Goal: Task Accomplishment & Management: Use online tool/utility

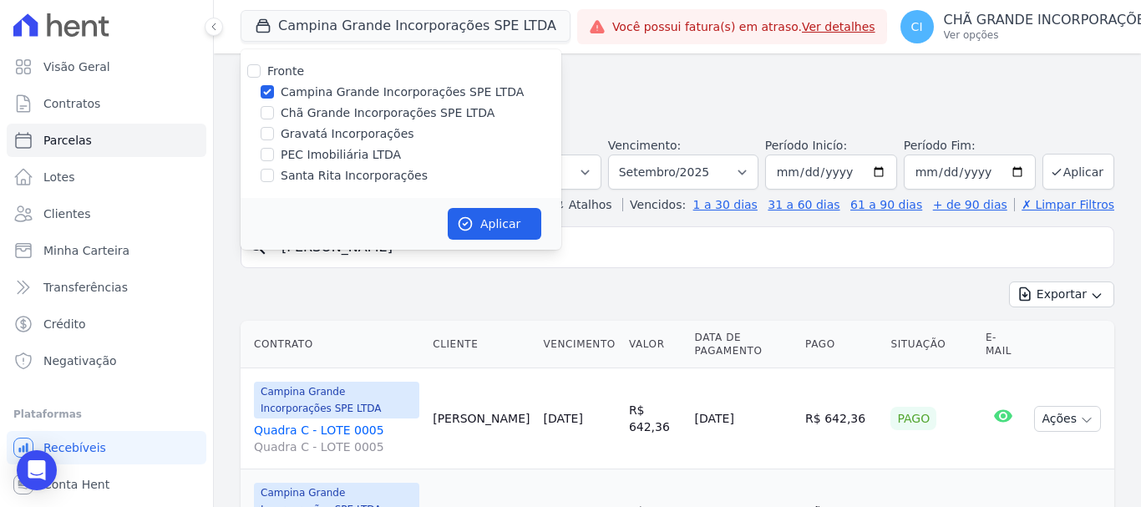
select select
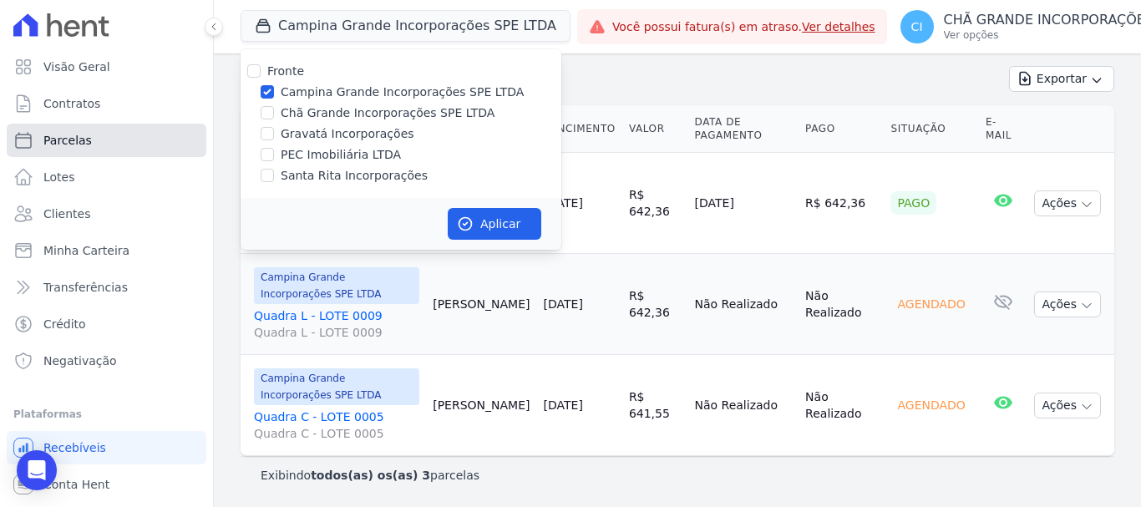
click at [79, 147] on span "Parcelas" at bounding box center [67, 140] width 48 height 17
select select
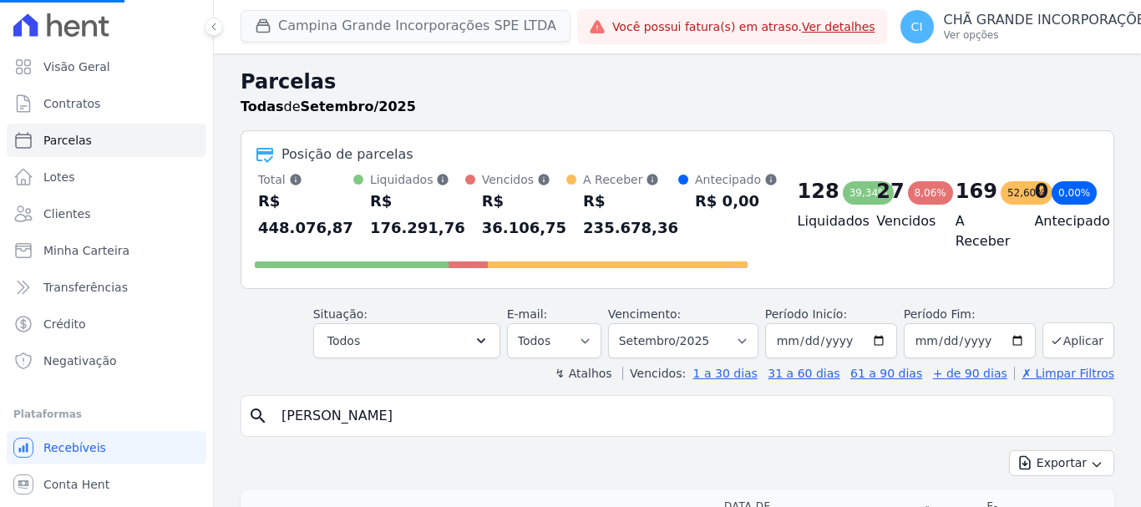
select select
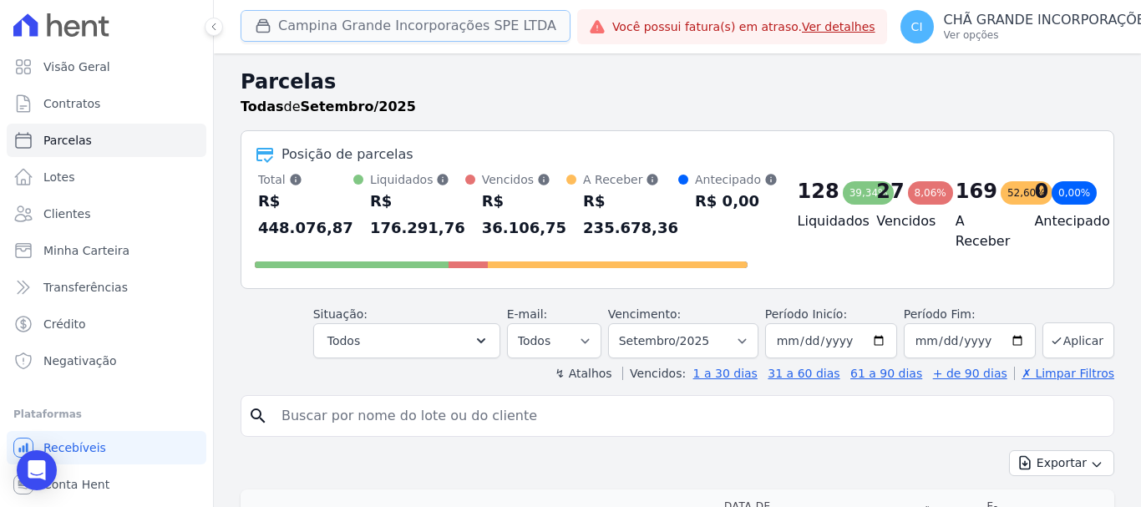
click at [324, 20] on button "Campina Grande Incorporações SPE LTDA" at bounding box center [406, 26] width 330 height 32
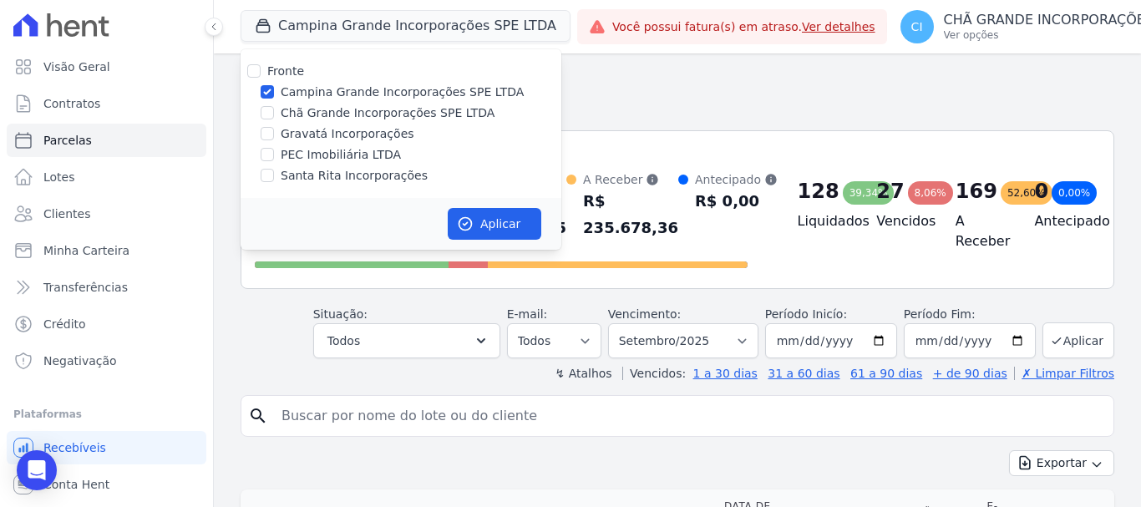
click at [288, 117] on label "Chã Grande Incorporações SPE LTDA" at bounding box center [388, 113] width 214 height 18
click at [274, 117] on input "Chã Grande Incorporações SPE LTDA" at bounding box center [267, 112] width 13 height 13
checkbox input "true"
click at [293, 87] on label "Campina Grande Incorporações SPE LTDA" at bounding box center [402, 93] width 243 height 18
click at [274, 87] on input "Campina Grande Incorporações SPE LTDA" at bounding box center [267, 91] width 13 height 13
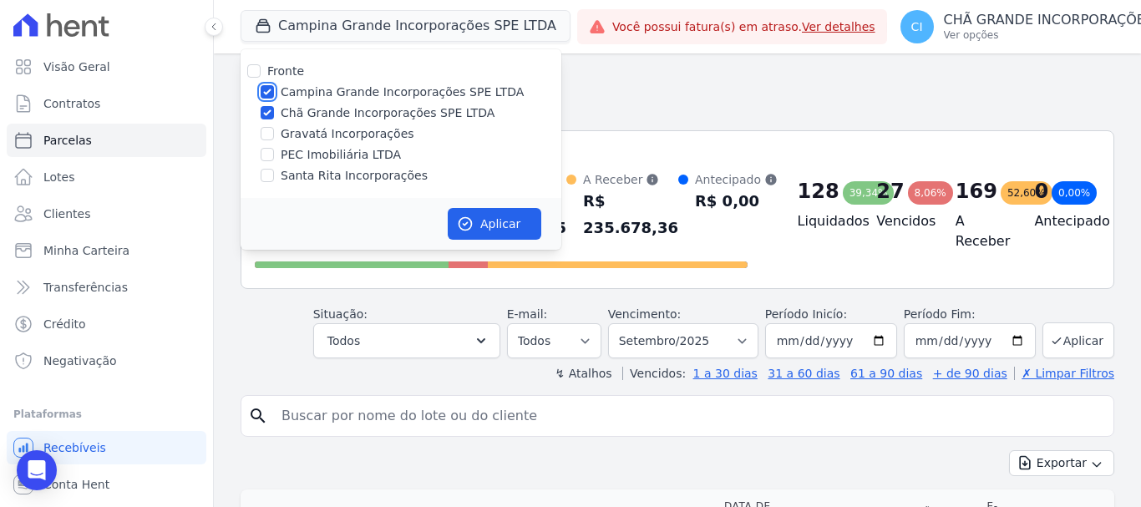
checkbox input "false"
click at [516, 225] on button "Aplicar" at bounding box center [495, 224] width 94 height 32
select select
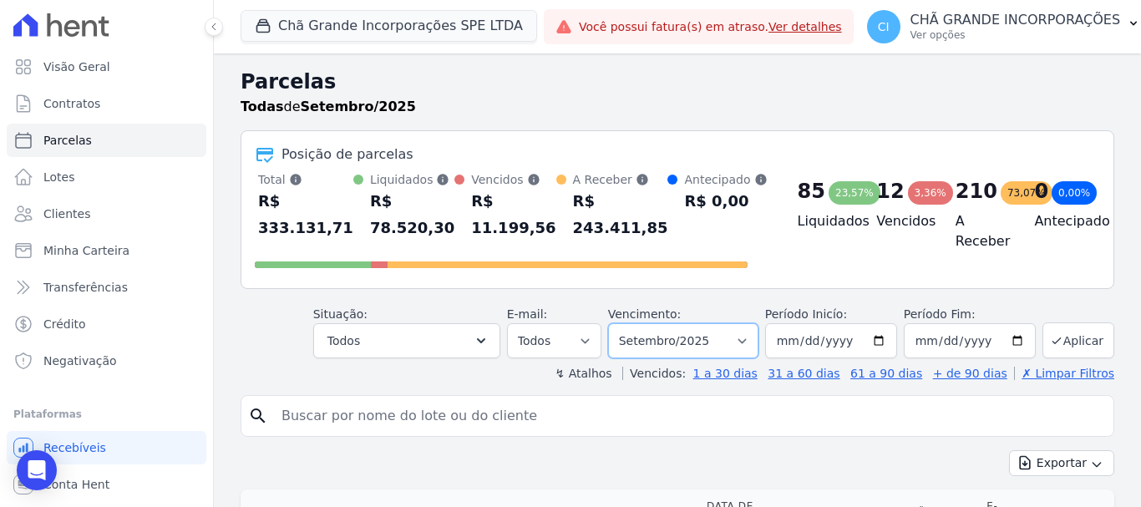
click at [660, 340] on select "Filtrar por período ──────── Todos os meses Outubro/2019 Novembro/2019 Dezembro…" at bounding box center [683, 340] width 150 height 35
select select "05/2025"
click at [619, 323] on select "Filtrar por período ──────── Todos os meses Outubro/2019 Novembro/2019 Dezembro…" at bounding box center [683, 340] width 150 height 35
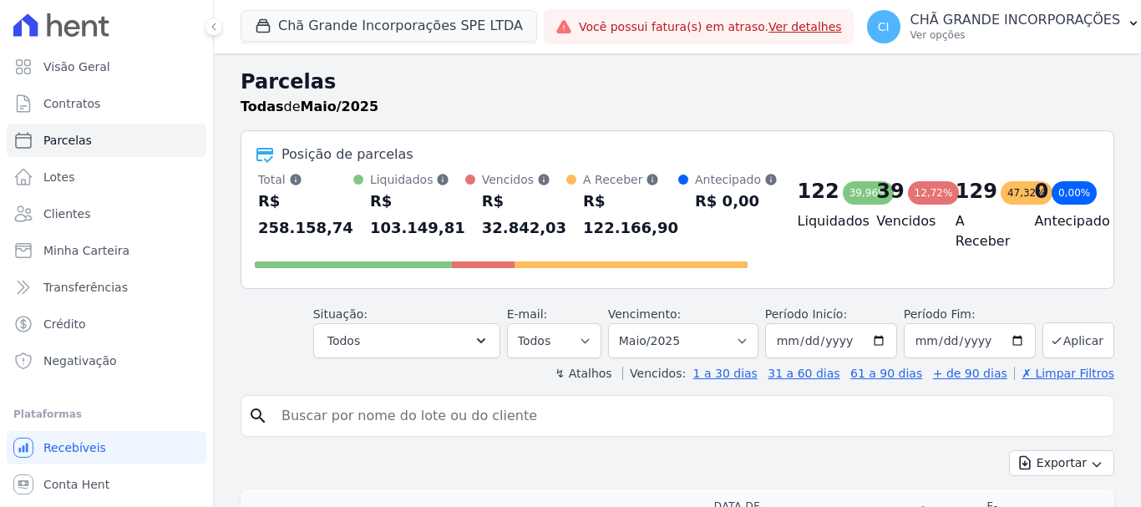
select select
drag, startPoint x: 0, startPoint y: 0, endPoint x: 508, endPoint y: 418, distance: 657.5
click at [508, 418] on input "search" at bounding box center [688, 415] width 835 height 33
type input "jose fabio"
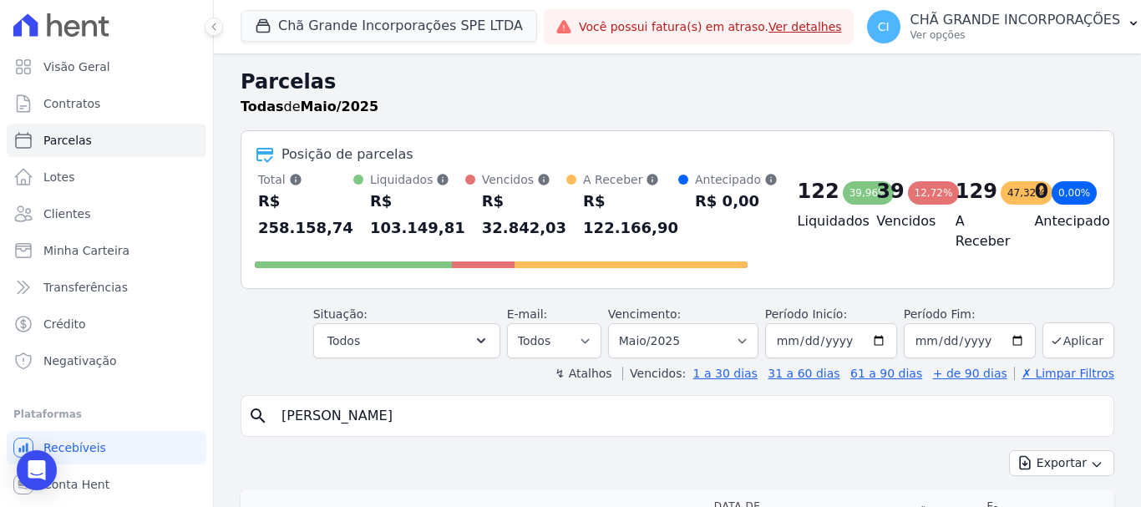
select select
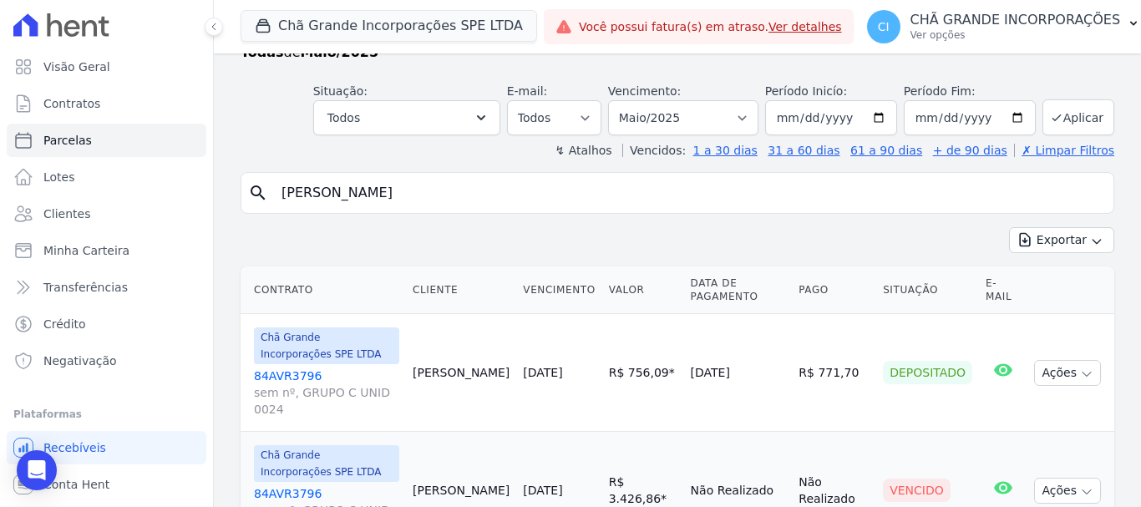
scroll to position [114, 0]
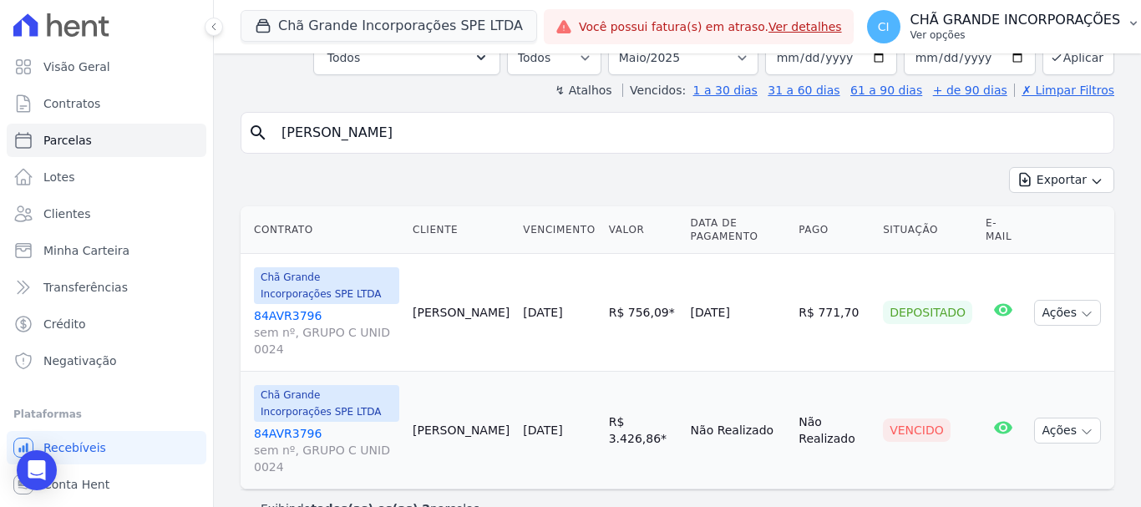
click at [1028, 18] on p "CHÃ GRANDE INCORPORAÇÕES" at bounding box center [1015, 20] width 210 height 17
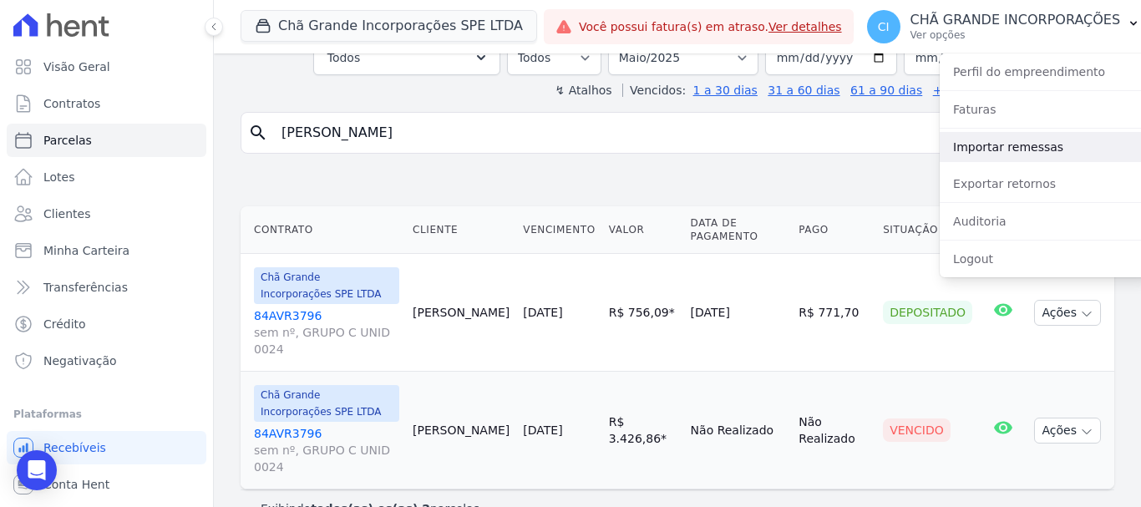
click at [1028, 139] on link "Importar remessas" at bounding box center [1047, 147] width 214 height 30
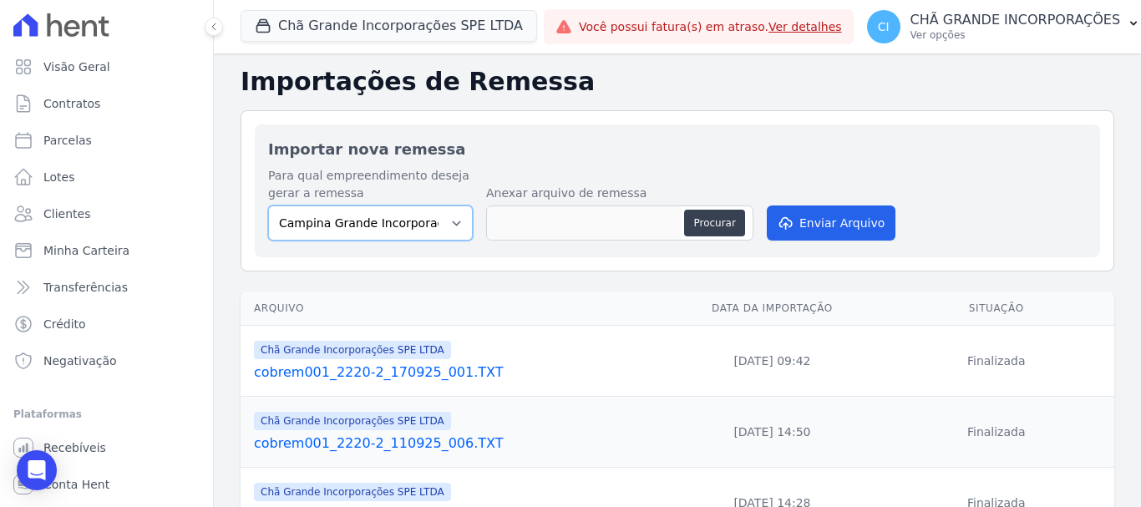
click at [404, 226] on select "Campina Grande Incorporações SPE LTDA Chã Grande Incorporações SPE LTDA Gravatá…" at bounding box center [370, 222] width 205 height 35
select select "fada966b-1e94-4a5a-a03a-a068354f70e7"
click at [268, 205] on select "Campina Grande Incorporações SPE LTDA Chã Grande Incorporações SPE LTDA Gravatá…" at bounding box center [370, 222] width 205 height 35
click at [718, 212] on button "Procurar" at bounding box center [714, 223] width 60 height 27
type input "cobrem001_2220-2_170925_002.TXT"
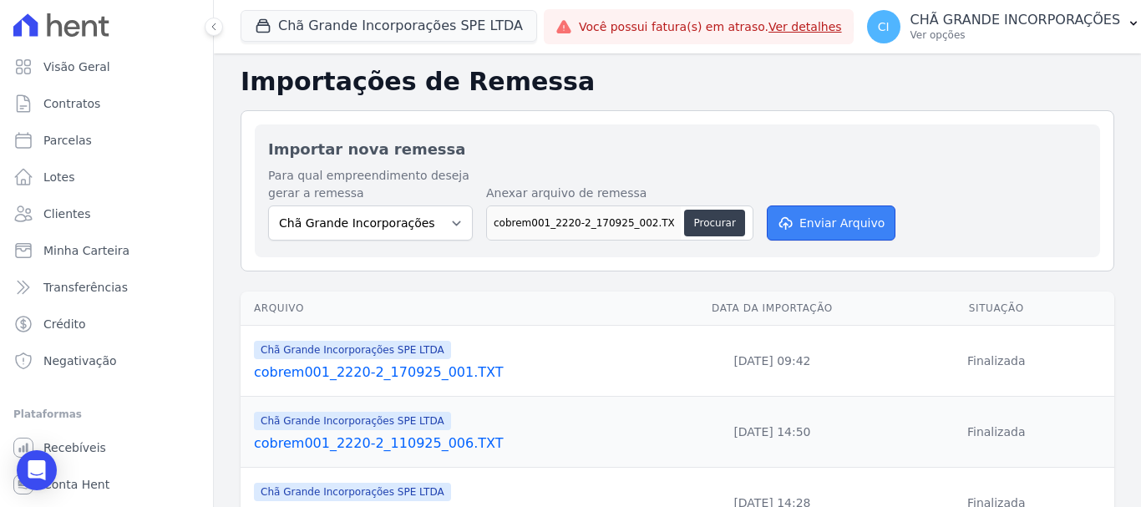
click at [841, 233] on button "Enviar Arquivo" at bounding box center [831, 222] width 129 height 35
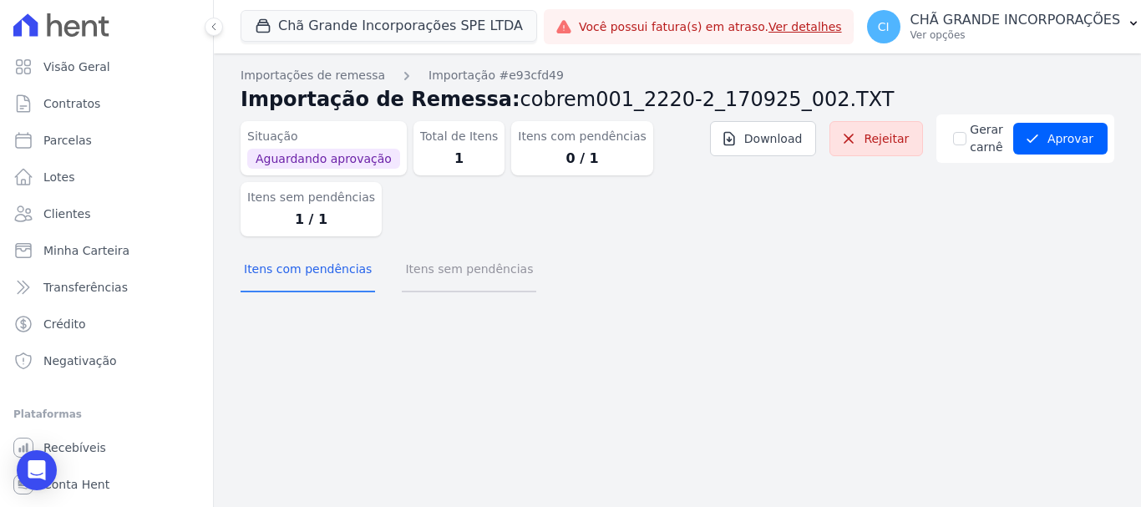
click at [427, 266] on button "Itens sem pendências" at bounding box center [469, 270] width 134 height 43
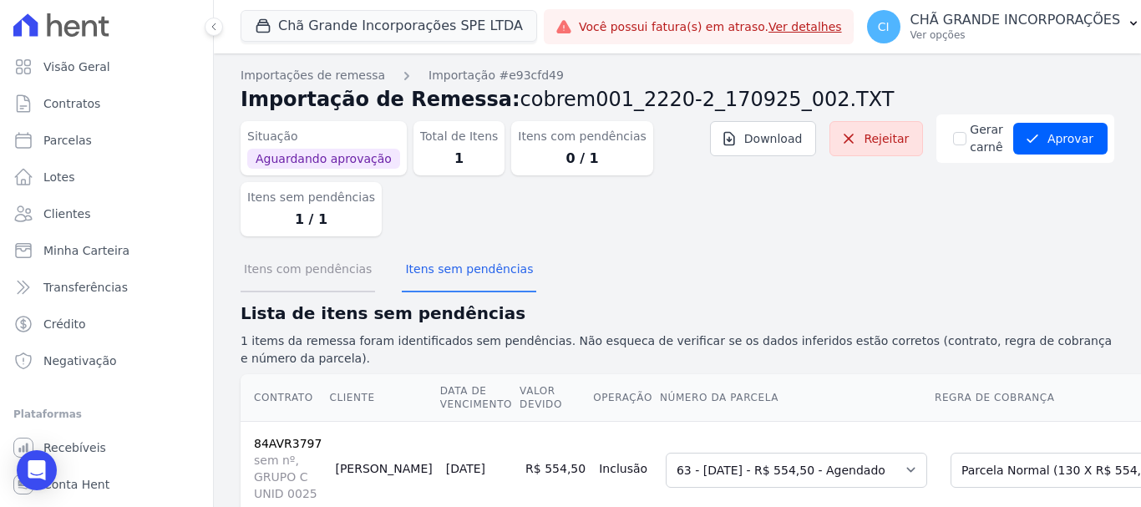
click at [282, 275] on button "Itens com pendências" at bounding box center [308, 270] width 134 height 43
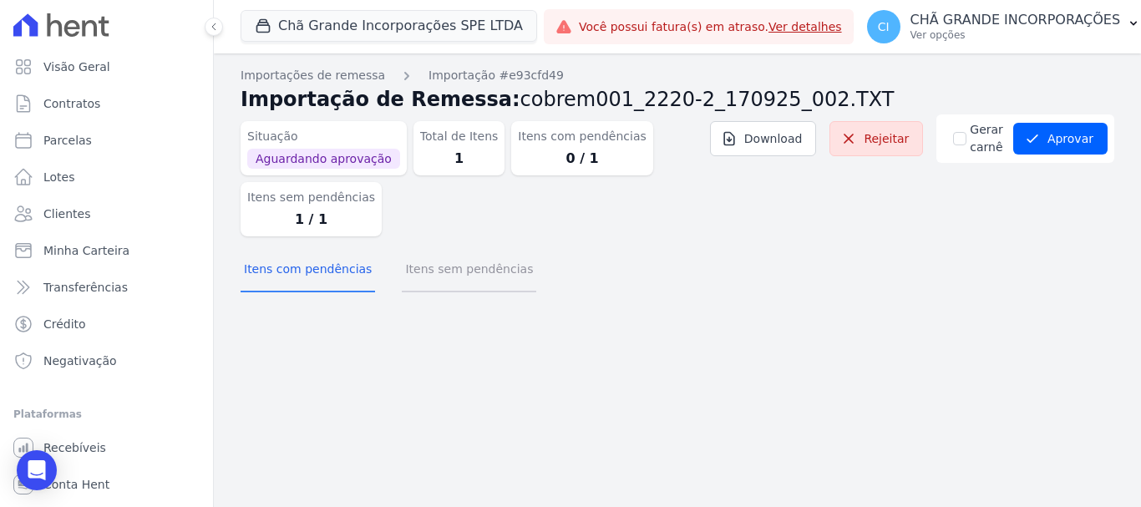
click at [476, 275] on button "Itens sem pendências" at bounding box center [469, 270] width 134 height 43
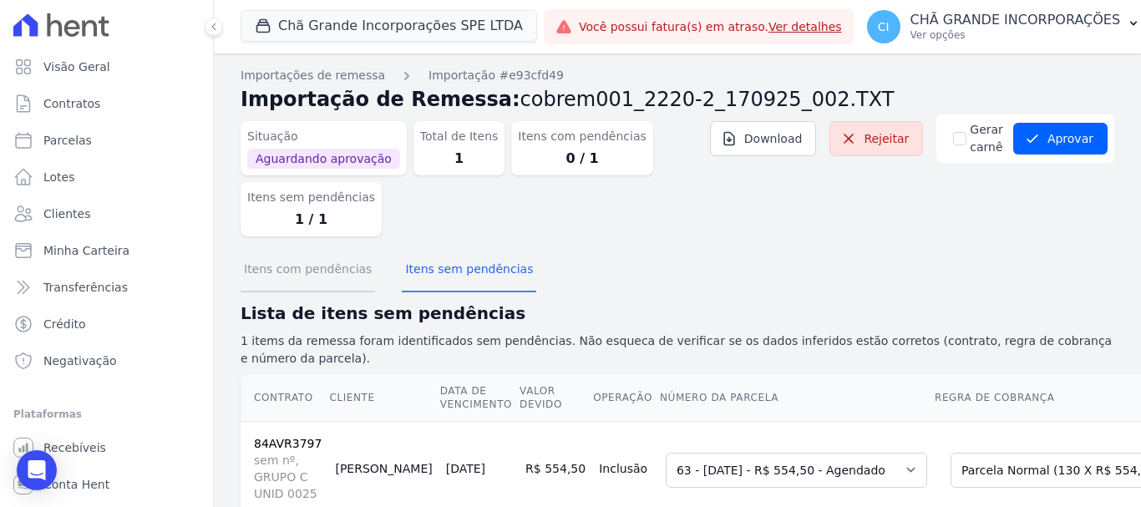
click at [304, 271] on button "Itens com pendências" at bounding box center [308, 270] width 134 height 43
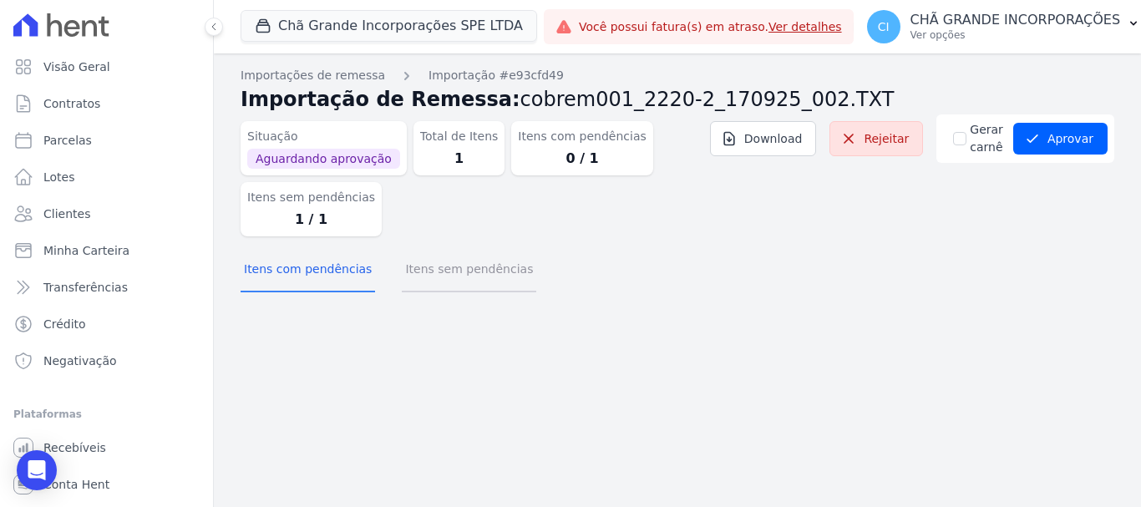
click at [497, 271] on button "Itens sem pendências" at bounding box center [469, 270] width 134 height 43
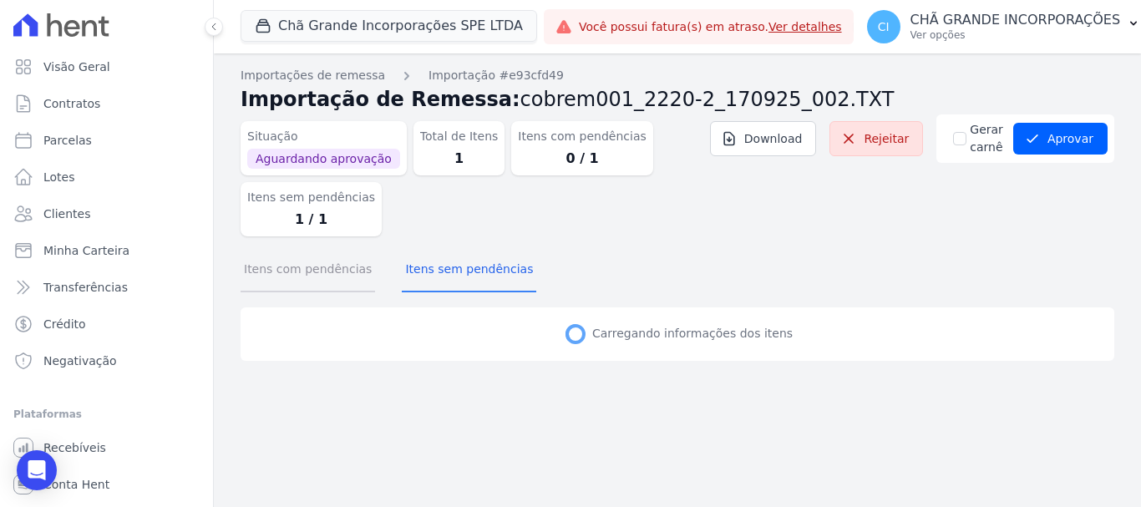
click at [335, 276] on button "Itens com pendências" at bounding box center [308, 270] width 134 height 43
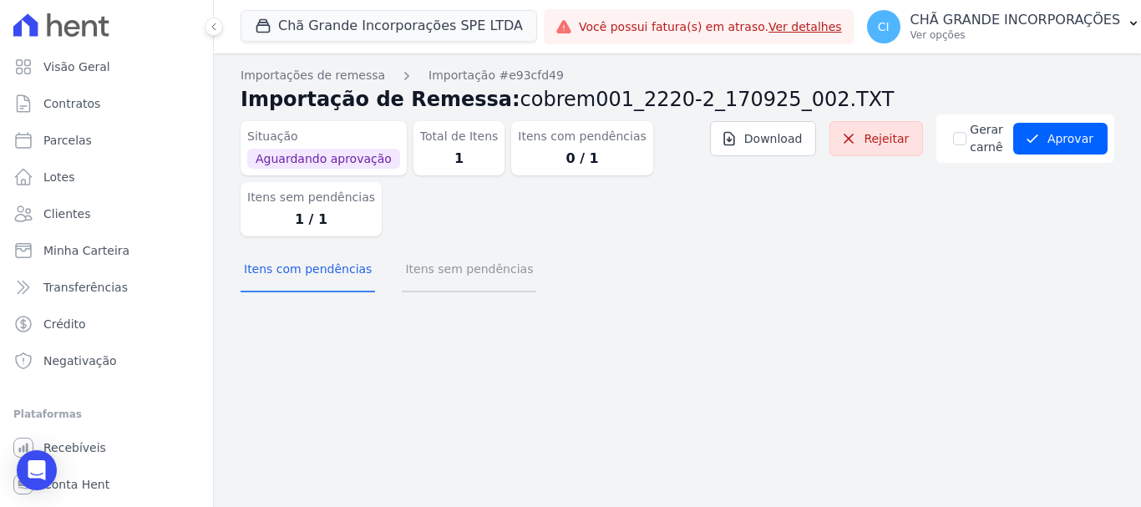
click at [459, 258] on button "Itens sem pendências" at bounding box center [469, 270] width 134 height 43
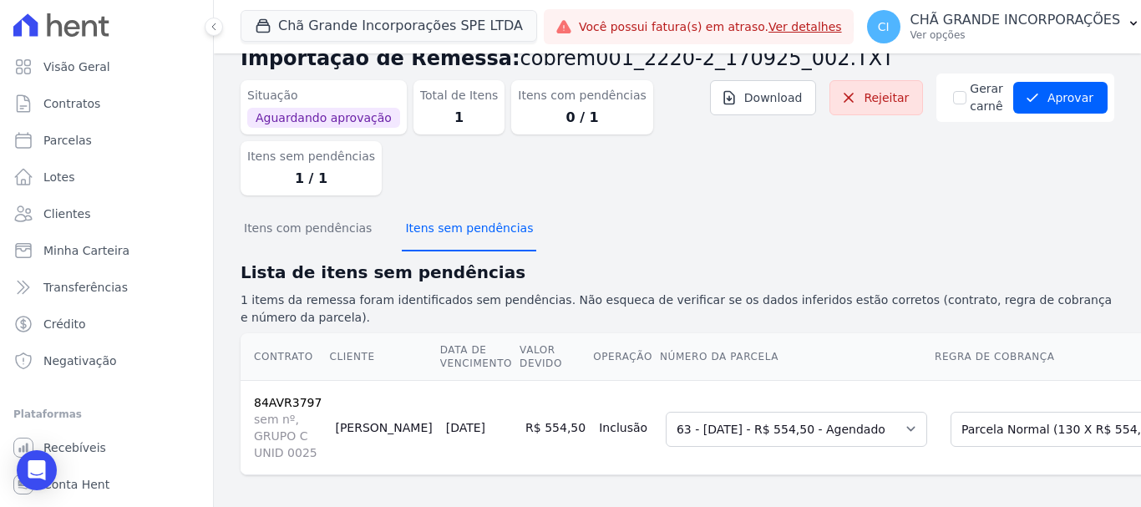
scroll to position [63, 0]
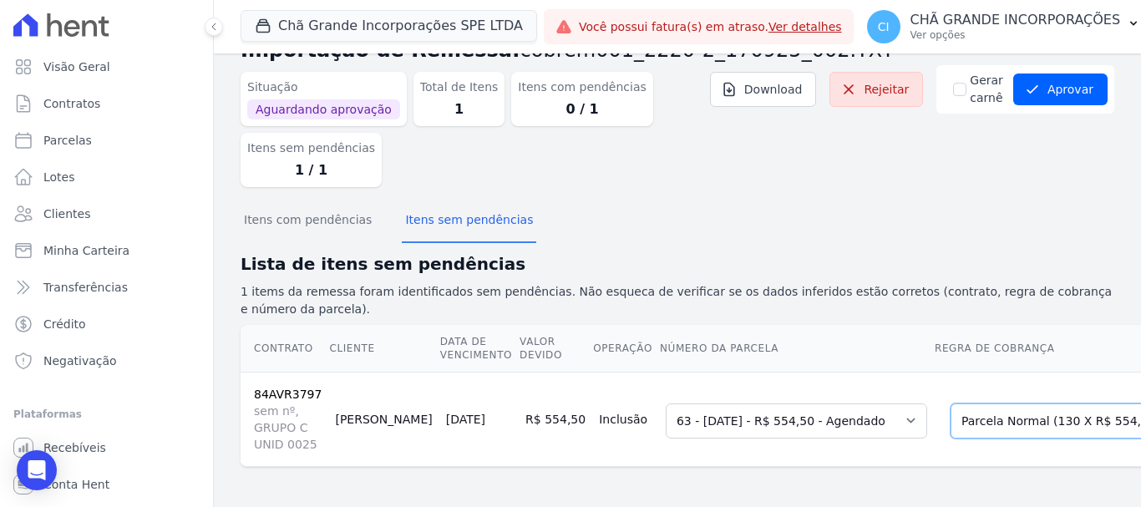
click at [951, 418] on select "Selecione uma Nova Parcela Avulsa Parcela Avulsa Existente Sinal (2 X R$ 25,96)…" at bounding box center [1073, 420] width 245 height 35
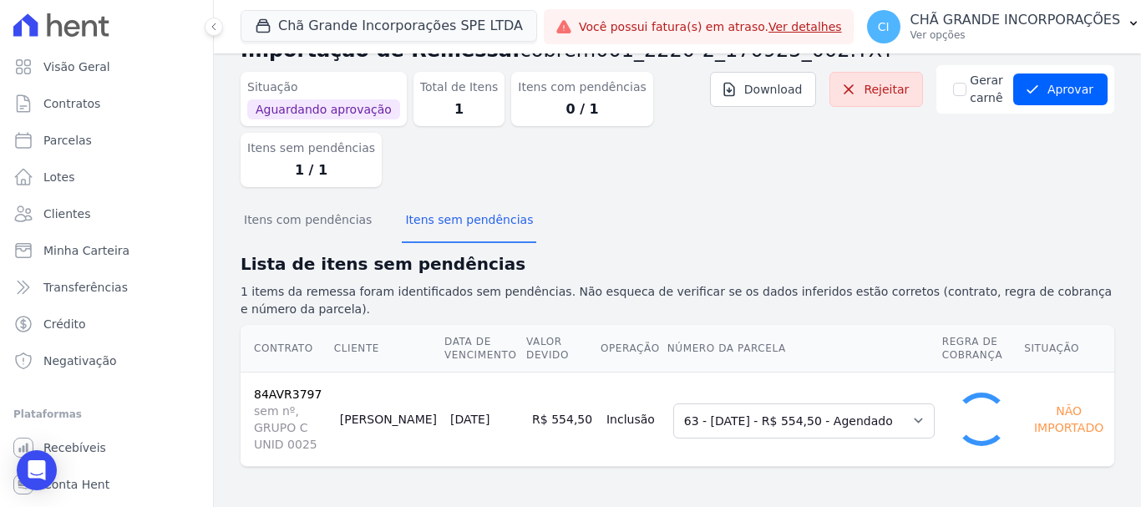
scroll to position [33, 0]
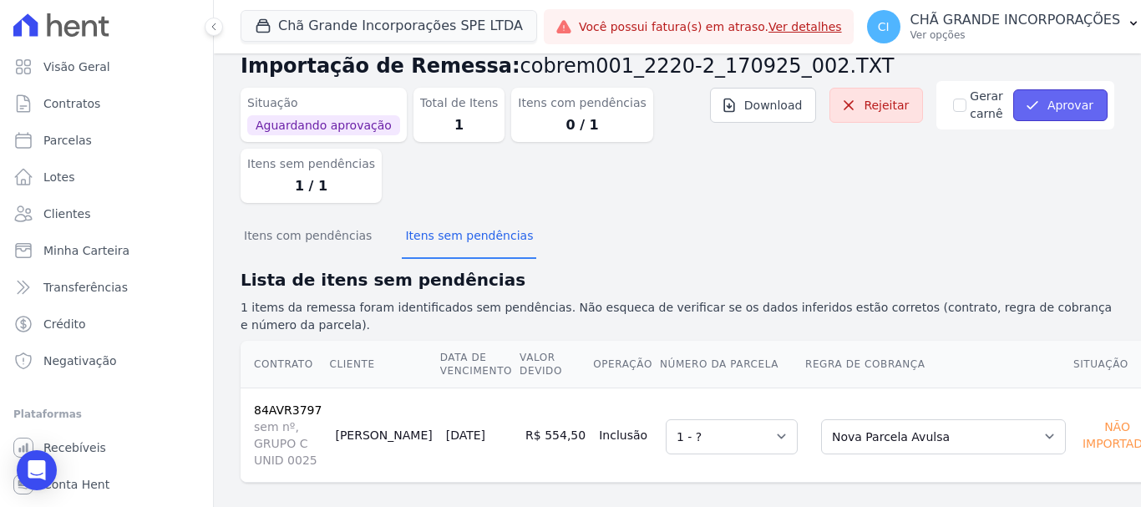
click at [1073, 102] on button "Aprovar" at bounding box center [1060, 105] width 94 height 32
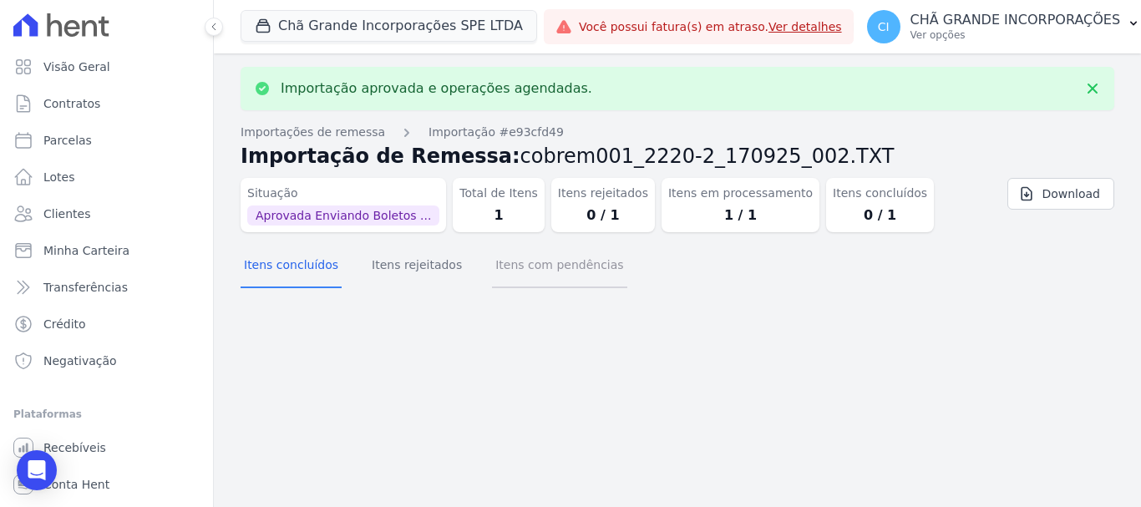
click at [553, 269] on div "Importação aprovada e operações agendadas. Importações de remessa Importação #e…" at bounding box center [677, 280] width 927 height 454
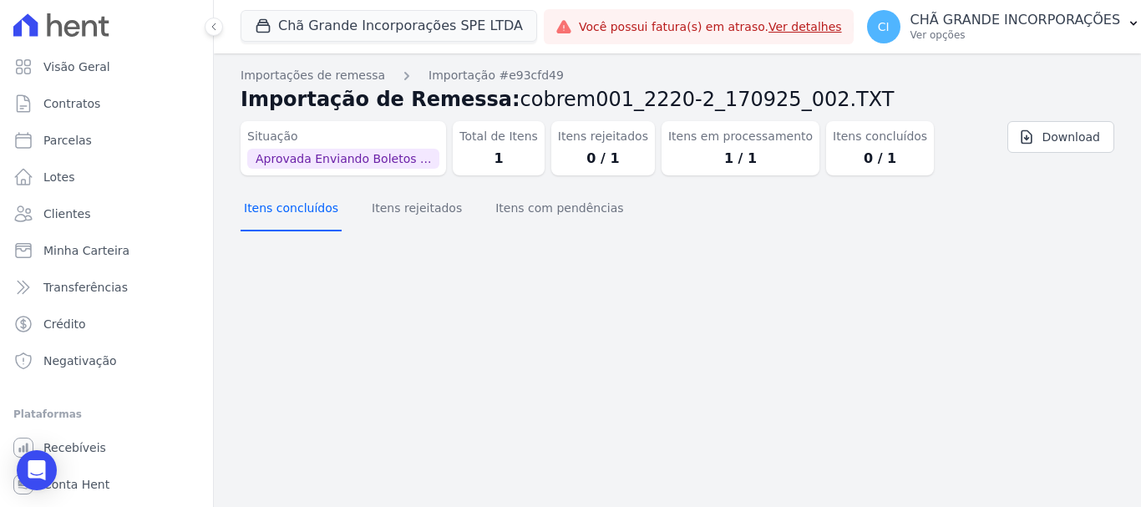
click at [299, 208] on button "Itens concluídos" at bounding box center [291, 209] width 101 height 43
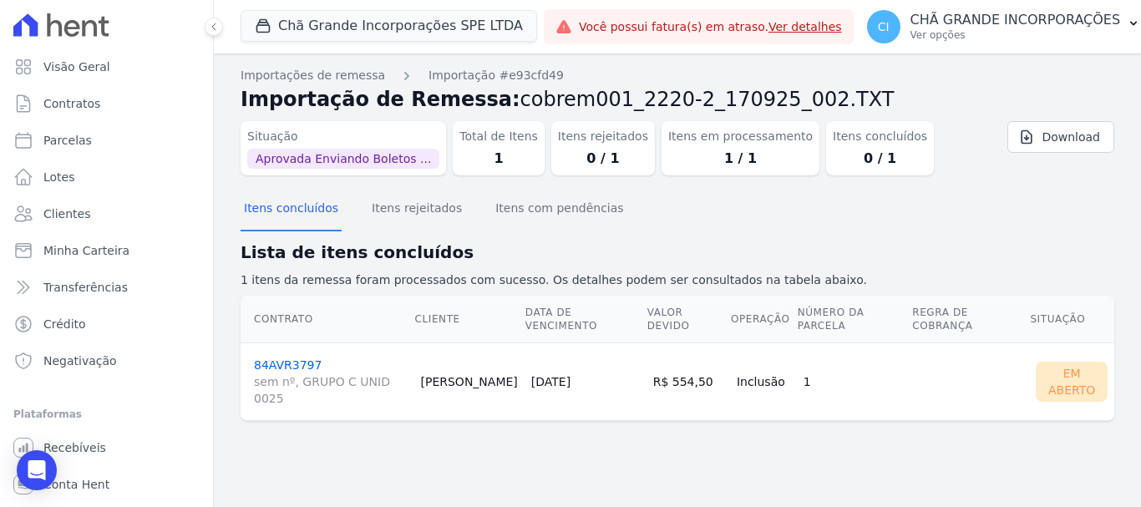
click at [297, 358] on link "84AVR3797 sem nº, GRUPO C UNID 0025" at bounding box center [331, 382] width 154 height 48
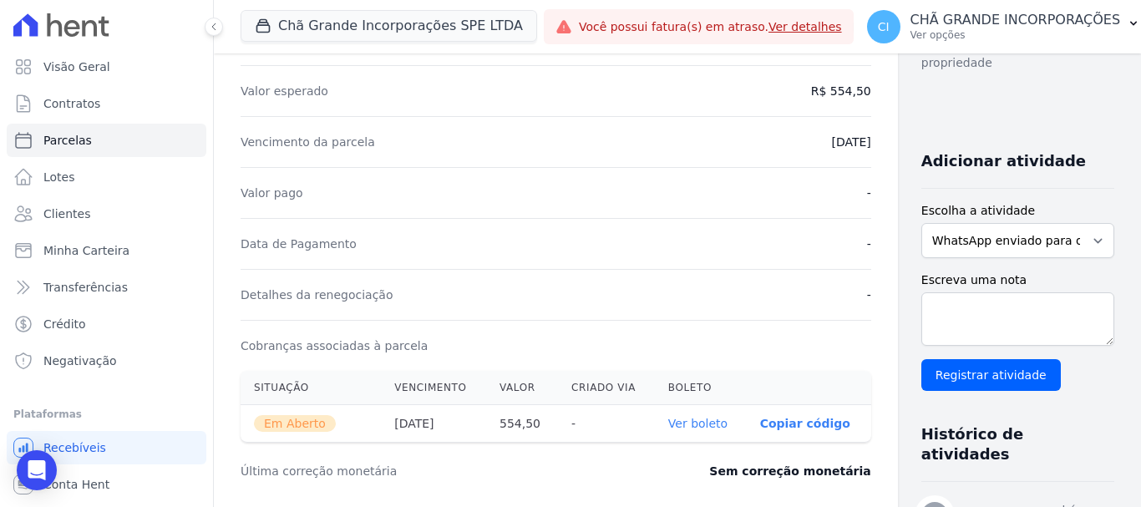
scroll to position [418, 0]
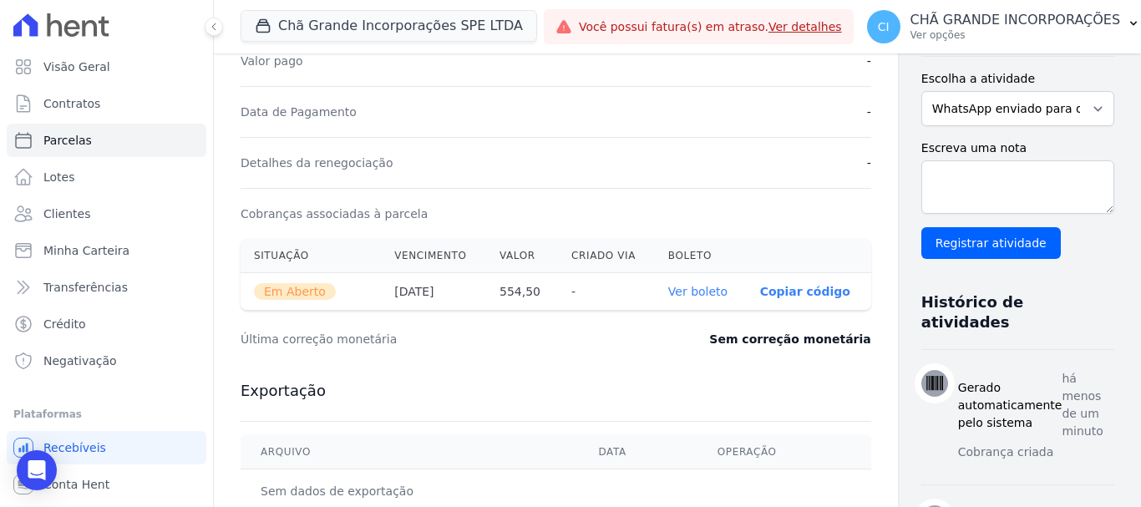
click at [668, 292] on link "Ver boleto" at bounding box center [697, 291] width 59 height 13
